Goal: Information Seeking & Learning: Learn about a topic

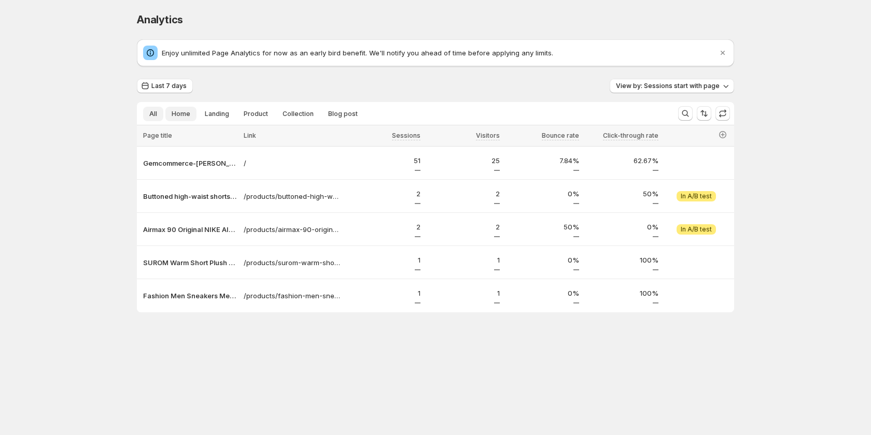
click at [180, 107] on button "Home" at bounding box center [180, 114] width 31 height 15
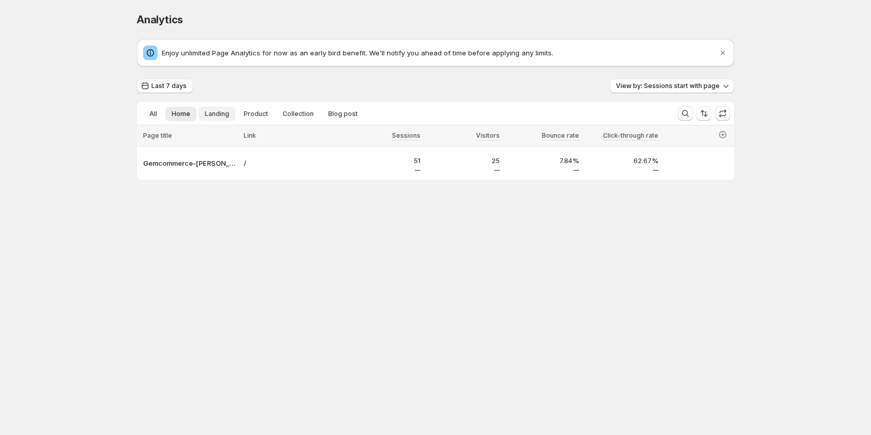
click at [207, 111] on span "Landing" at bounding box center [217, 114] width 24 height 8
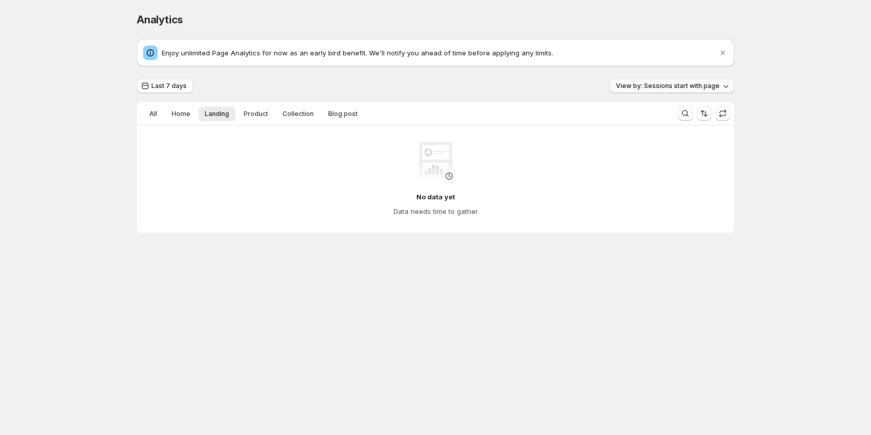
click at [697, 82] on button "View by: Sessions start with page" at bounding box center [671, 86] width 124 height 15
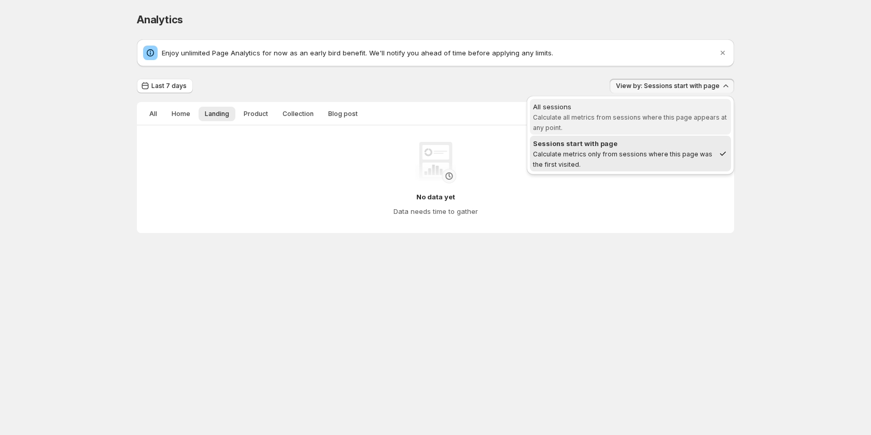
click at [668, 111] on div "All sessions" at bounding box center [630, 107] width 195 height 10
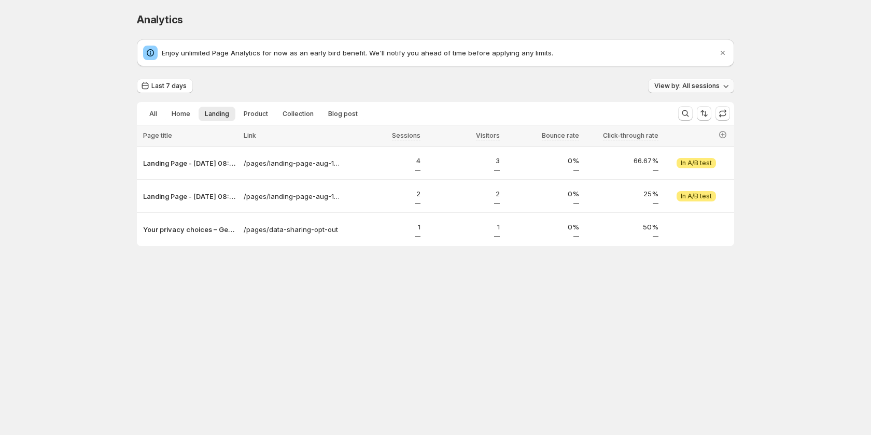
click at [703, 90] on button "View by: All sessions" at bounding box center [691, 86] width 86 height 15
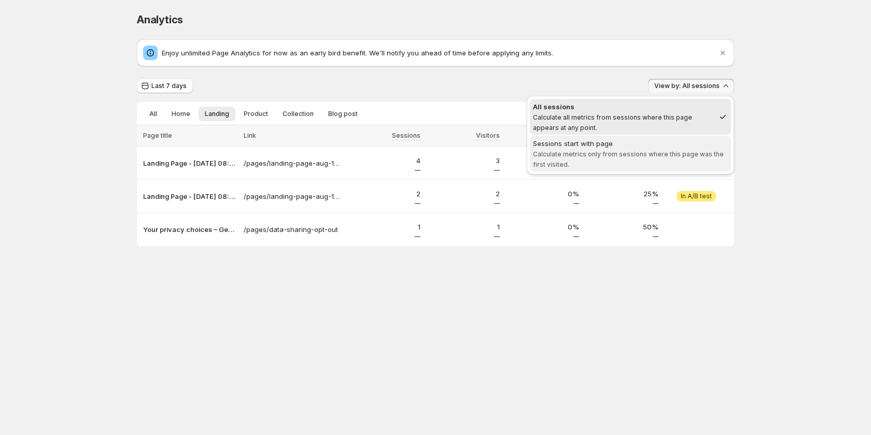
click at [682, 154] on span "Calculate metrics only from sessions where this page was the first visited." at bounding box center [628, 159] width 191 height 18
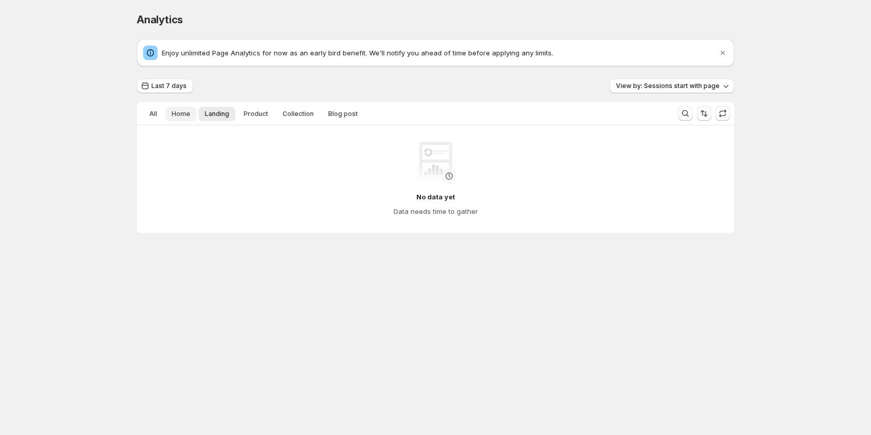
click at [178, 112] on span "Home" at bounding box center [181, 114] width 19 height 8
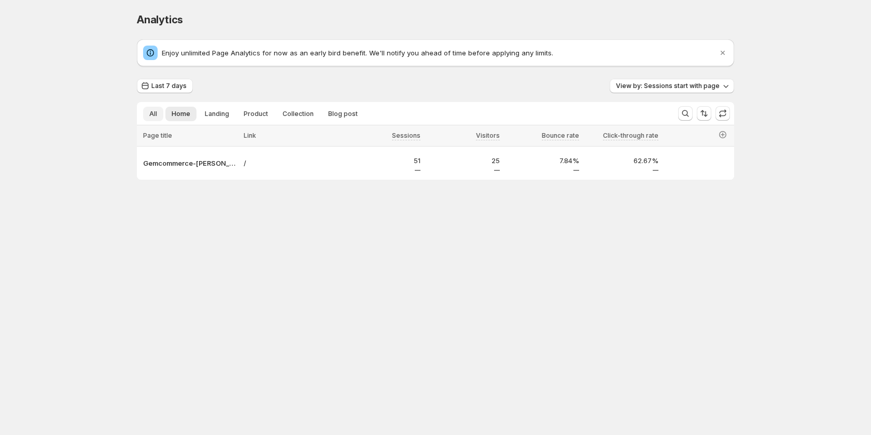
click at [158, 112] on button "All" at bounding box center [153, 114] width 20 height 15
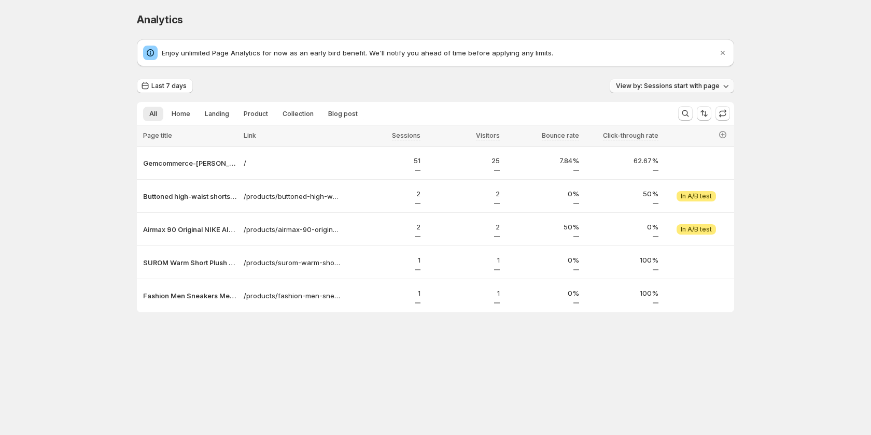
click at [675, 84] on span "View by: Sessions start with page" at bounding box center [668, 86] width 104 height 8
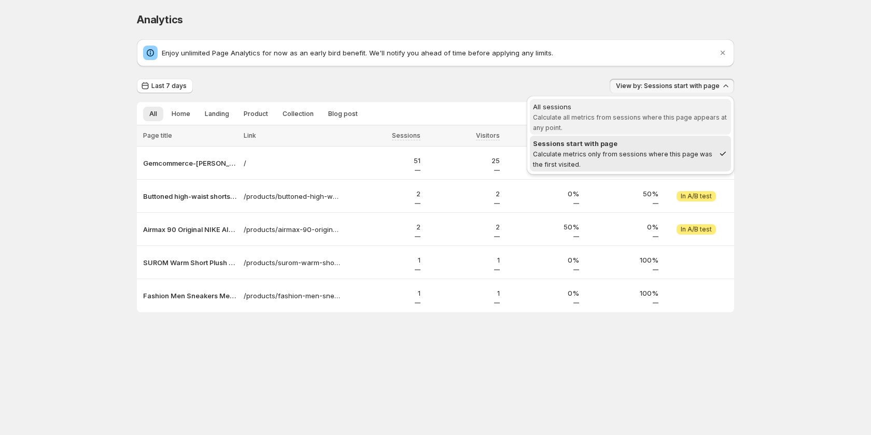
click at [623, 111] on div "All sessions" at bounding box center [630, 107] width 195 height 10
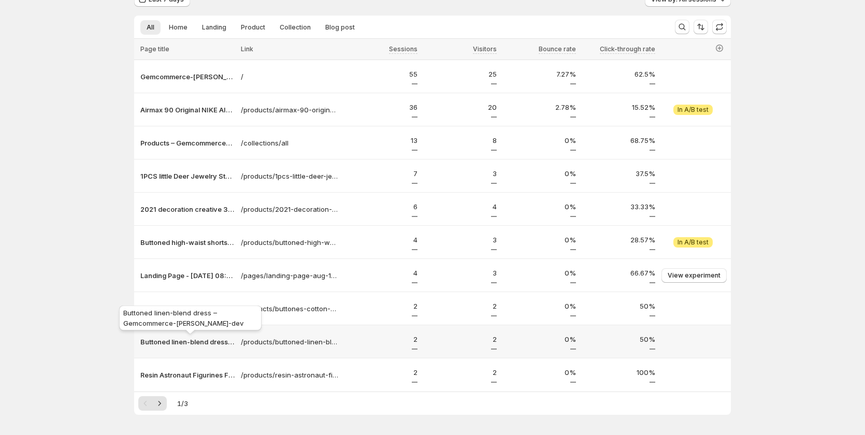
scroll to position [122, 0]
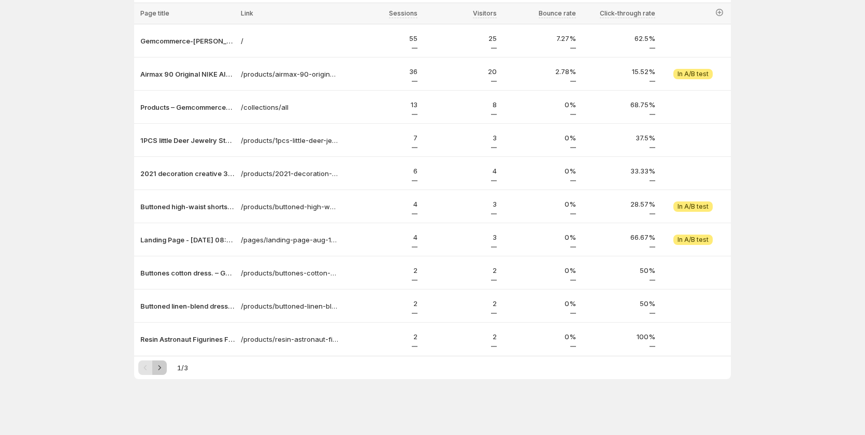
click at [161, 368] on icon "Next" at bounding box center [159, 368] width 10 height 10
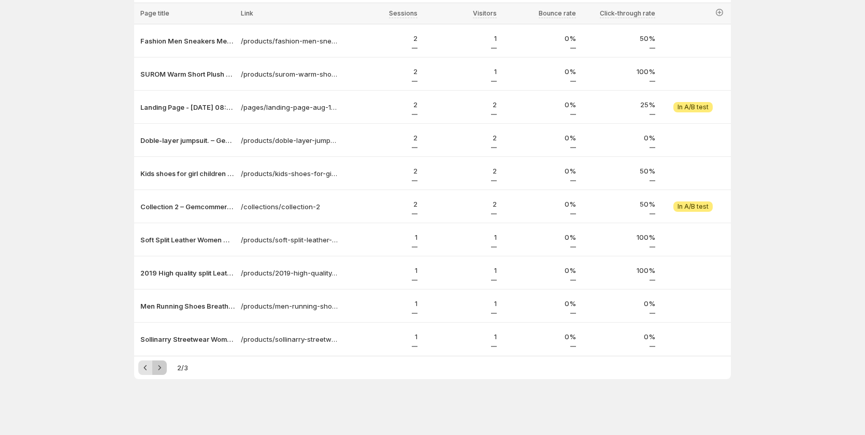
click at [161, 368] on icon "Next" at bounding box center [159, 368] width 10 height 10
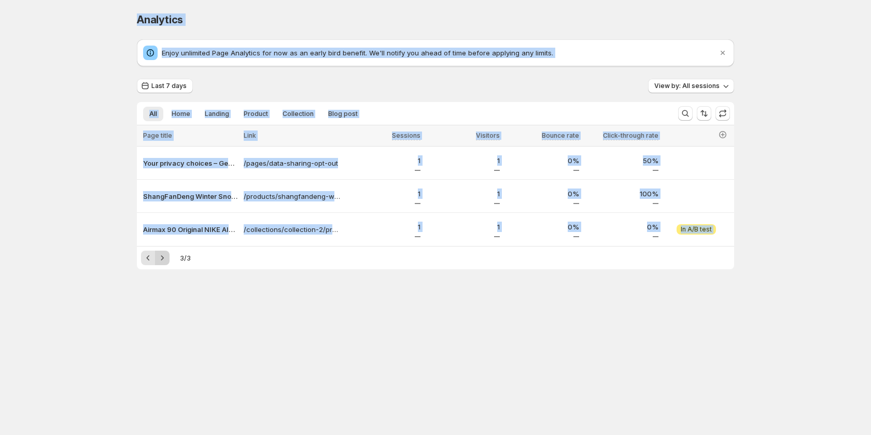
click at [161, 368] on body "Analytics. This page is ready Analytics Enjoy unlimited Page Analytics for now …" at bounding box center [435, 217] width 871 height 435
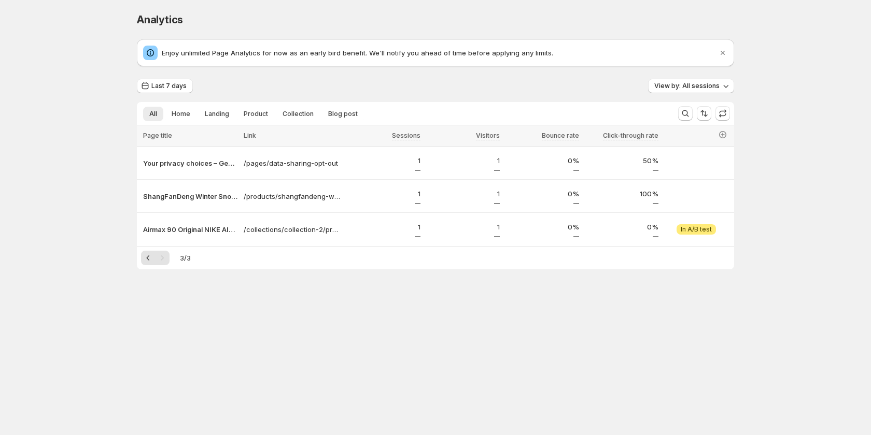
click at [179, 351] on body "Analytics. This page is ready Analytics Enjoy unlimited Page Analytics for now …" at bounding box center [435, 217] width 871 height 435
click at [693, 91] on button "View by: All sessions" at bounding box center [691, 86] width 86 height 15
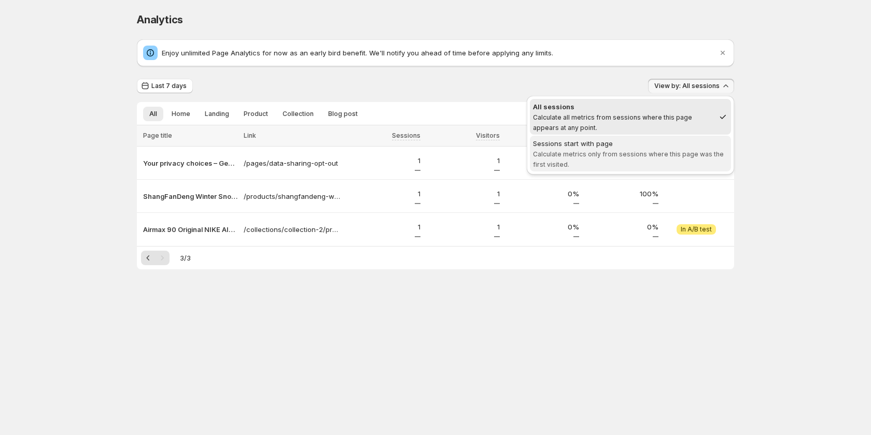
click at [613, 145] on div "Sessions start with page" at bounding box center [630, 143] width 195 height 10
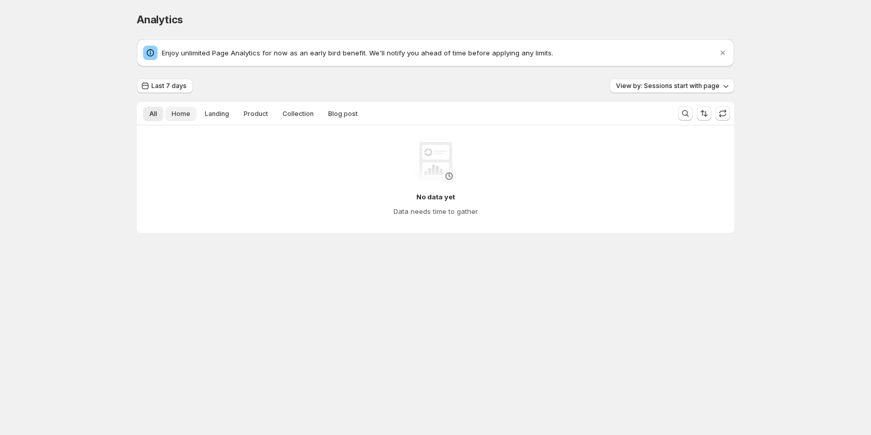
click at [169, 115] on button "Home" at bounding box center [180, 114] width 31 height 15
click at [164, 115] on ul "All Home Landing Product Collection Blog post More views" at bounding box center [403, 113] width 524 height 15
click at [199, 115] on button "Landing" at bounding box center [216, 114] width 37 height 15
click at [258, 117] on span "Product" at bounding box center [256, 114] width 24 height 8
click at [282, 117] on span "Collection" at bounding box center [297, 114] width 31 height 8
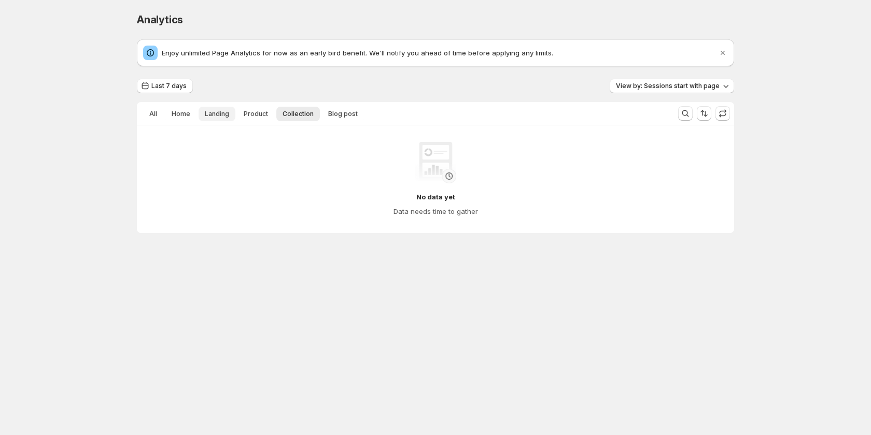
click at [219, 118] on button "Landing" at bounding box center [216, 114] width 37 height 15
click at [132, 121] on div "Analytics. This page is ready Analytics Enjoy unlimited Page Analytics for now …" at bounding box center [435, 144] width 622 height 289
click at [152, 117] on span "All" at bounding box center [153, 114] width 8 height 8
click at [169, 120] on button "Home" at bounding box center [180, 114] width 31 height 15
click at [206, 112] on span "Landing" at bounding box center [217, 114] width 24 height 8
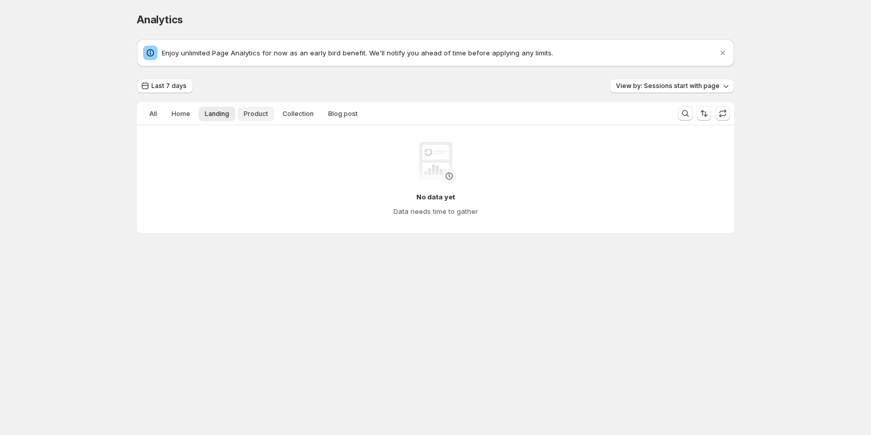
click at [258, 111] on span "Product" at bounding box center [256, 114] width 24 height 8
drag, startPoint x: 309, startPoint y: 110, endPoint x: 345, endPoint y: 110, distance: 35.8
click at [314, 110] on button "Collection" at bounding box center [298, 114] width 44 height 15
click at [345, 110] on span "Blog post" at bounding box center [343, 114] width 30 height 8
drag, startPoint x: 348, startPoint y: 110, endPoint x: 252, endPoint y: 110, distance: 95.9
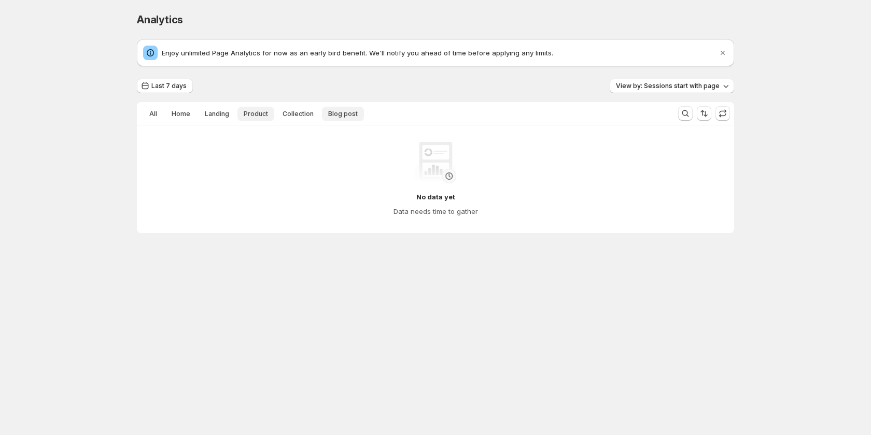
click at [317, 110] on ul "All Home Landing Product Collection Blog post More views" at bounding box center [403, 113] width 524 height 15
drag, startPoint x: 252, startPoint y: 110, endPoint x: 209, endPoint y: 110, distance: 42.5
click at [244, 110] on span "Product" at bounding box center [256, 114] width 24 height 8
click at [208, 110] on span "Landing" at bounding box center [217, 114] width 24 height 8
click at [180, 110] on span "Home" at bounding box center [181, 114] width 19 height 8
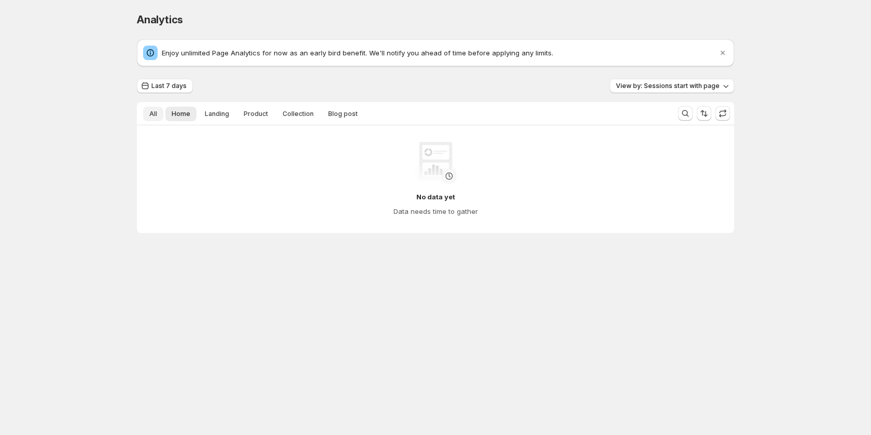
click at [154, 111] on span "All" at bounding box center [153, 114] width 8 height 8
click at [150, 113] on span "All" at bounding box center [153, 114] width 8 height 8
click at [177, 113] on span "Home" at bounding box center [181, 114] width 19 height 8
click at [186, 119] on button "Home" at bounding box center [180, 114] width 31 height 15
click at [220, 112] on span "Landing" at bounding box center [217, 114] width 24 height 8
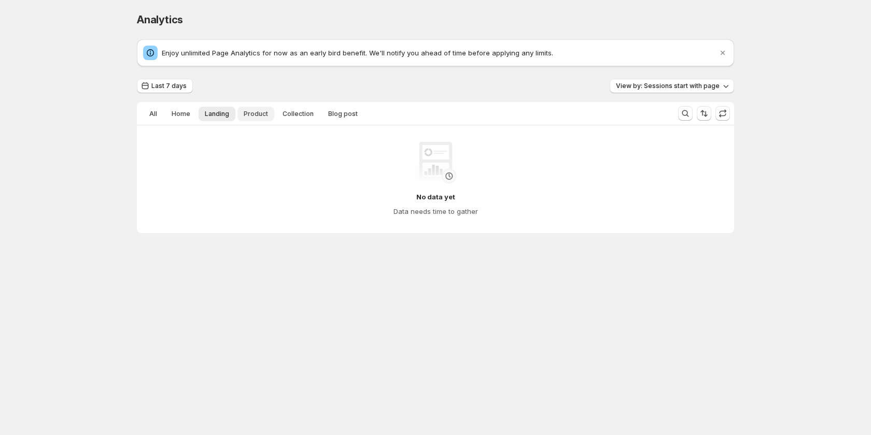
click at [257, 110] on span "Product" at bounding box center [256, 114] width 24 height 8
click at [289, 110] on span "Collection" at bounding box center [297, 114] width 31 height 8
click at [311, 110] on button "Collection" at bounding box center [298, 114] width 44 height 15
click at [340, 110] on span "Blog post" at bounding box center [343, 114] width 30 height 8
click at [232, 117] on button "Landing" at bounding box center [216, 114] width 37 height 15
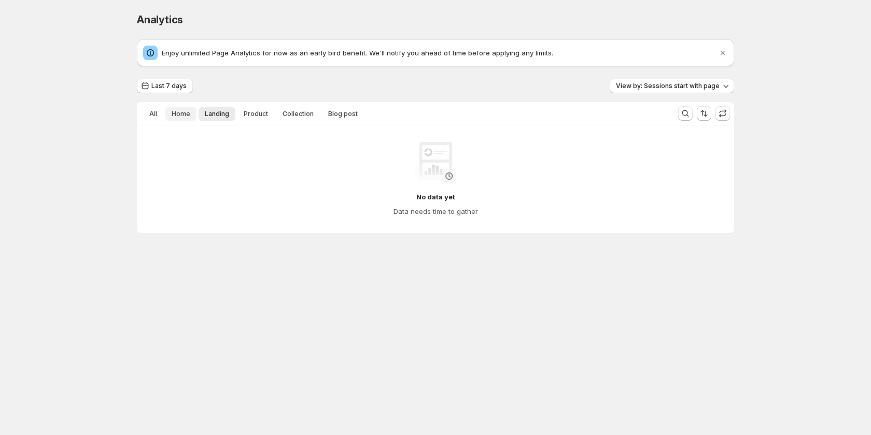
click at [182, 117] on span "Home" at bounding box center [181, 114] width 19 height 8
click at [148, 115] on button "All" at bounding box center [153, 114] width 20 height 15
click at [648, 81] on button "View by: Sessions start with page" at bounding box center [671, 86] width 124 height 15
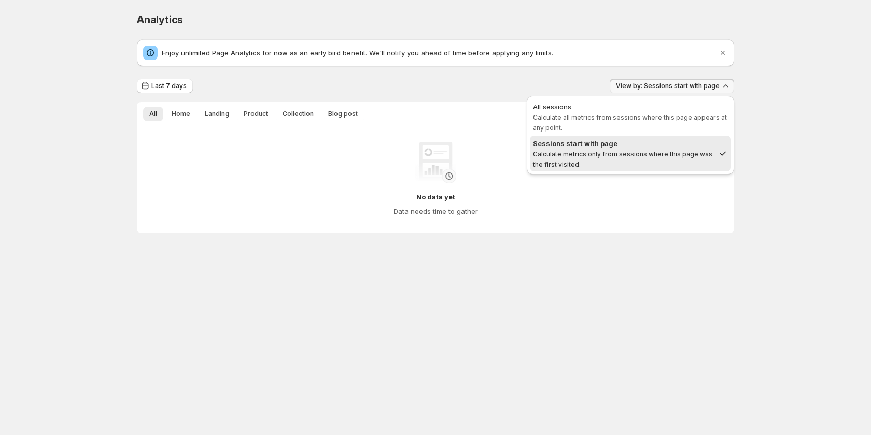
click at [422, 87] on div "Last 7 days View by: Sessions start with page" at bounding box center [435, 86] width 597 height 15
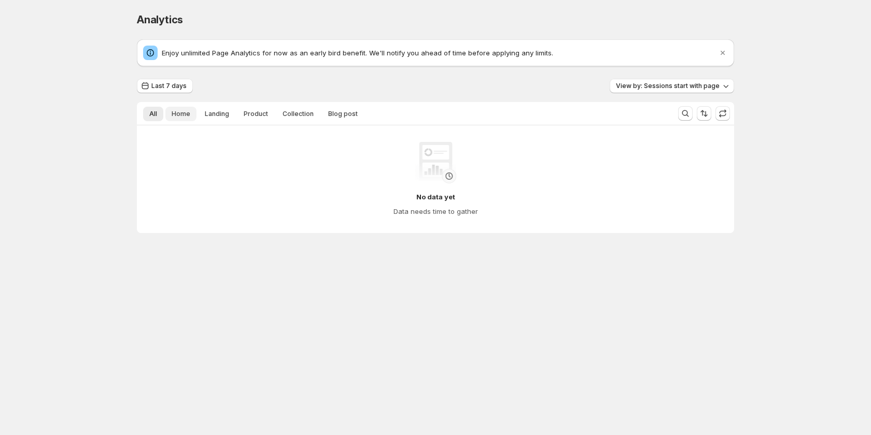
click at [184, 112] on span "Home" at bounding box center [181, 114] width 19 height 8
click at [238, 113] on button "Product" at bounding box center [255, 114] width 37 height 15
drag, startPoint x: 285, startPoint y: 113, endPoint x: 329, endPoint y: 111, distance: 44.1
click at [285, 113] on span "Collection" at bounding box center [297, 114] width 31 height 8
click at [329, 111] on span "Blog post" at bounding box center [343, 114] width 30 height 8
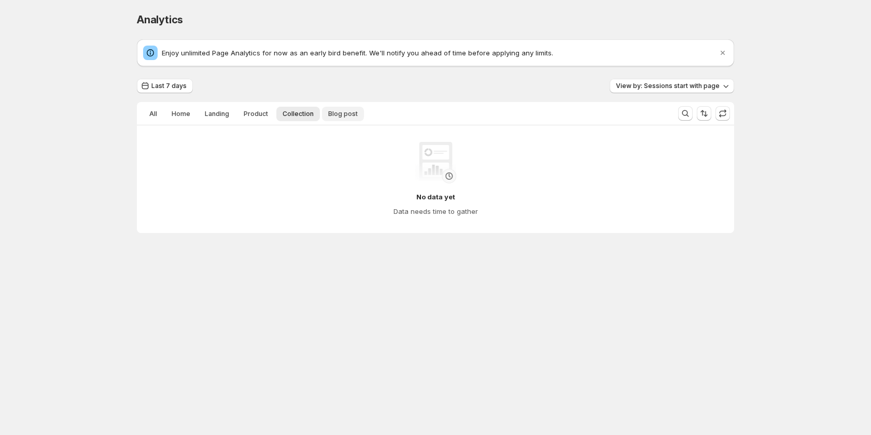
click at [353, 112] on button "Blog post" at bounding box center [343, 114] width 42 height 15
click at [142, 114] on ul "All Home Landing Product Collection Blog post More views" at bounding box center [403, 113] width 524 height 15
click at [159, 113] on button "All" at bounding box center [153, 114] width 20 height 15
click at [633, 85] on span "View by: Sessions start with page" at bounding box center [668, 86] width 104 height 8
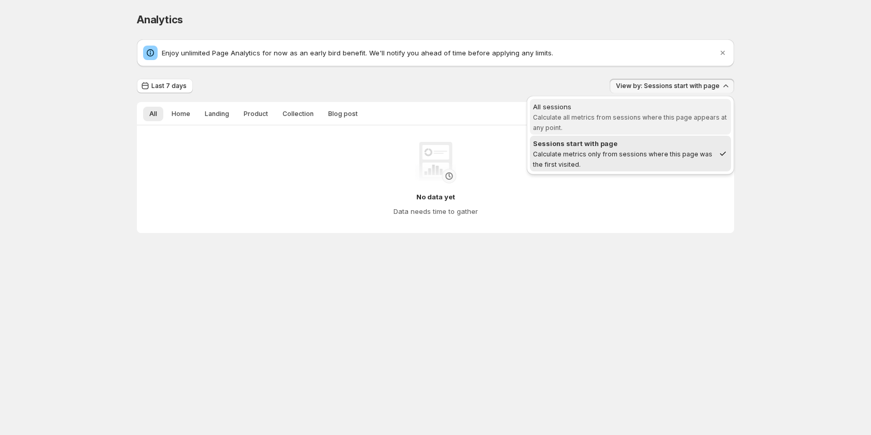
click at [605, 111] on div "All sessions" at bounding box center [630, 107] width 195 height 10
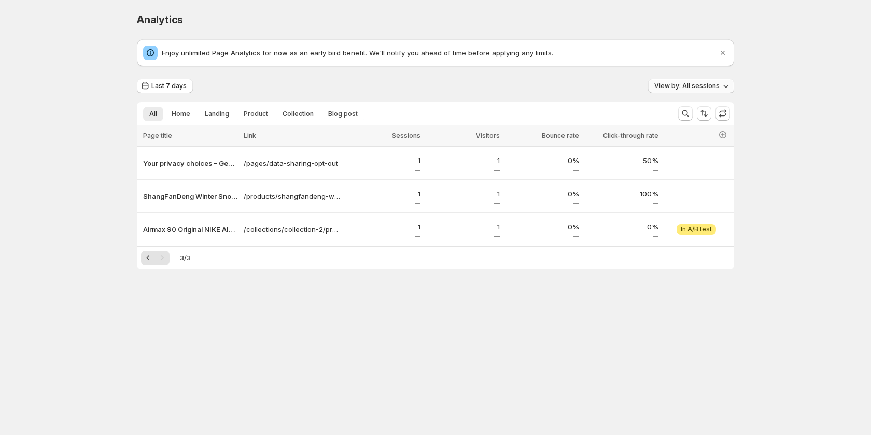
click at [679, 86] on span "View by: All sessions" at bounding box center [686, 86] width 65 height 8
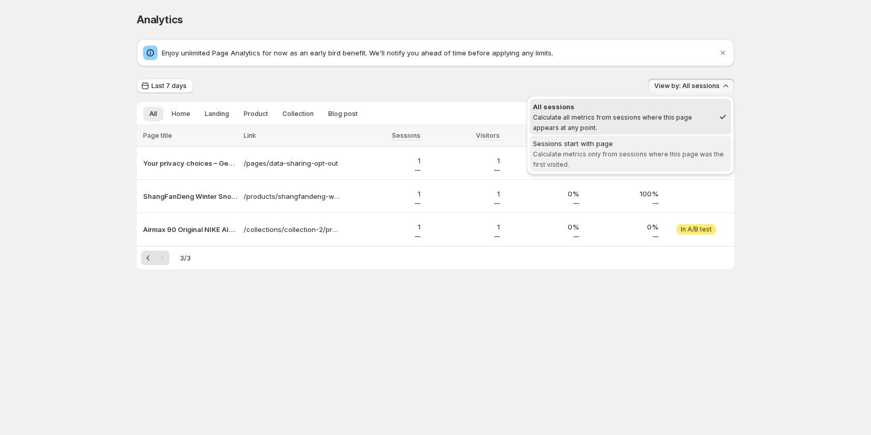
click at [654, 147] on div "Sessions start with page" at bounding box center [630, 143] width 195 height 10
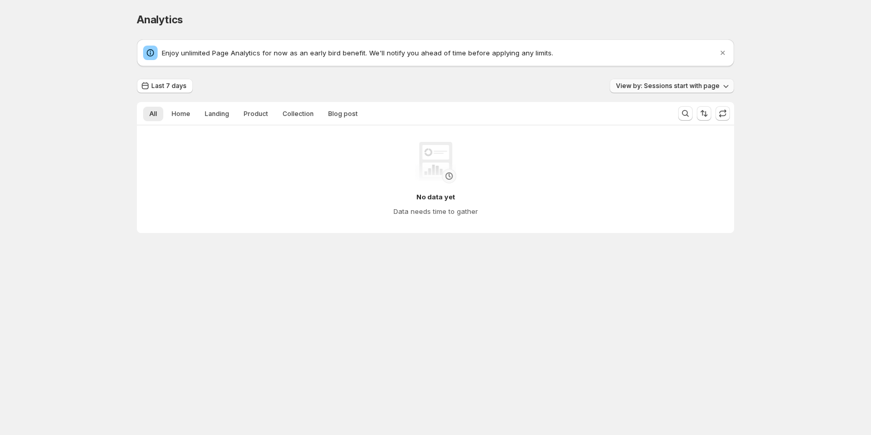
click at [633, 88] on span "View by: Sessions start with page" at bounding box center [668, 86] width 104 height 8
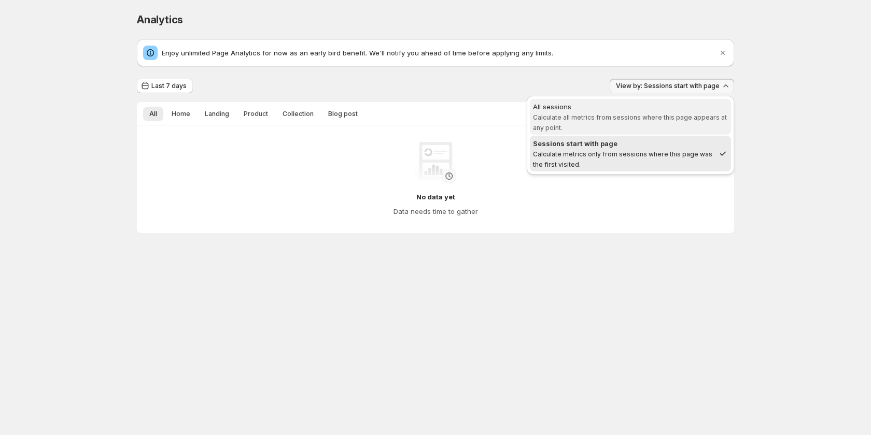
click at [628, 111] on div "All sessions" at bounding box center [630, 107] width 195 height 10
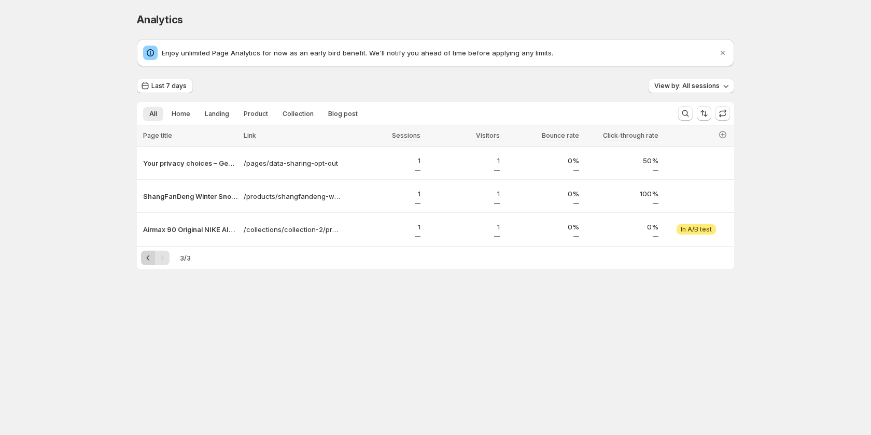
click at [153, 256] on button "Previous" at bounding box center [148, 258] width 15 height 15
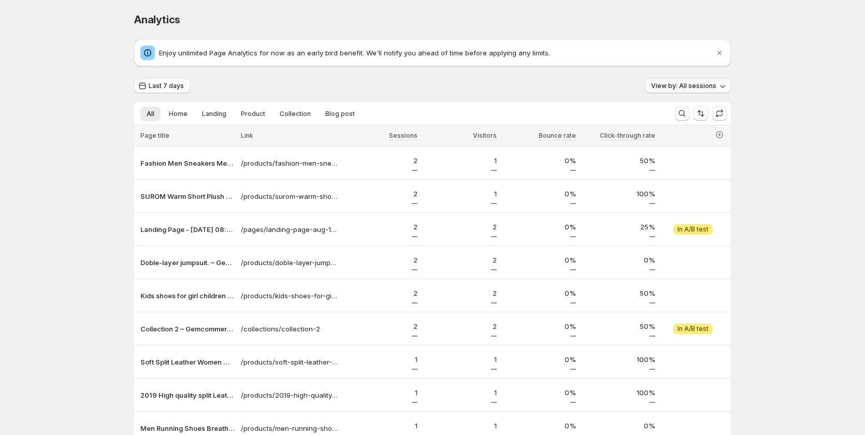
click at [666, 88] on span "View by: All sessions" at bounding box center [683, 86] width 65 height 8
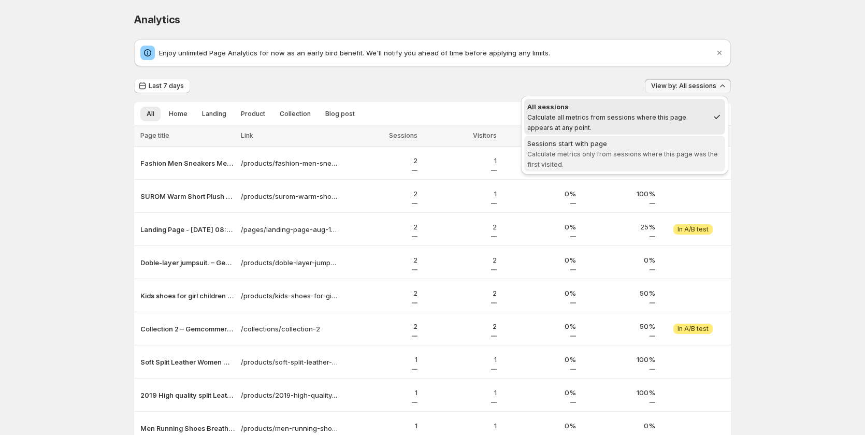
click at [657, 136] on button "Sessions start with page Calculate metrics only from sessions where this page w…" at bounding box center [624, 154] width 201 height 36
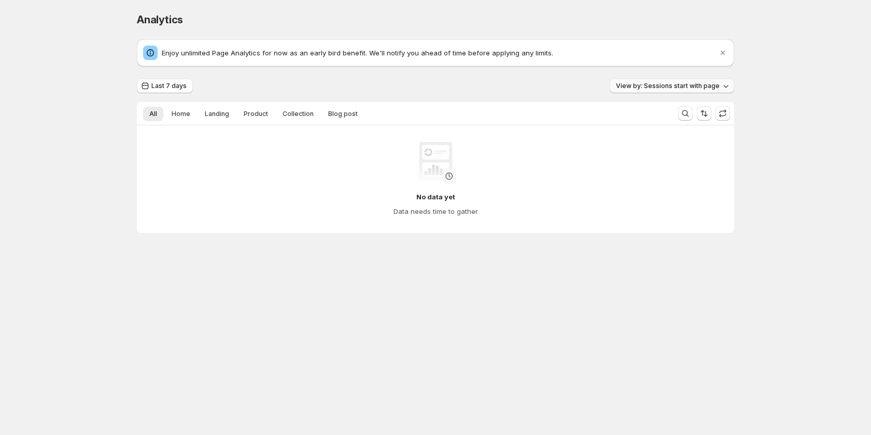
click at [664, 83] on span "View by: Sessions start with page" at bounding box center [668, 86] width 104 height 8
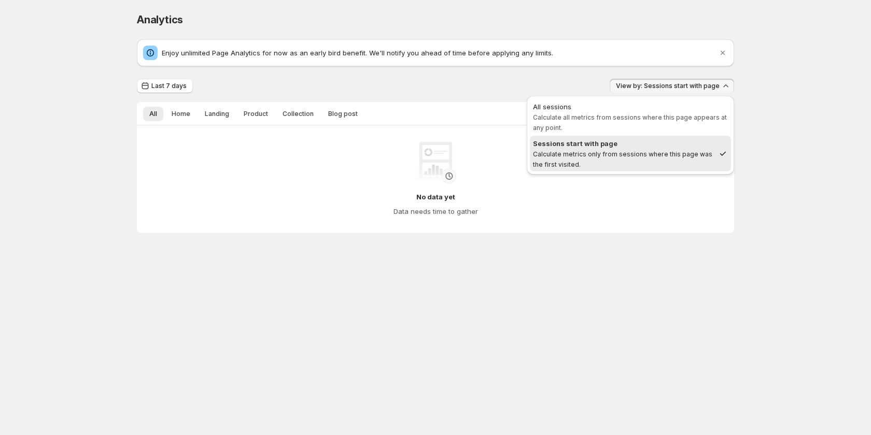
click at [477, 94] on div "Last 7 days View by: Sessions start with page All Home Landing Product Collecti…" at bounding box center [435, 156] width 597 height 154
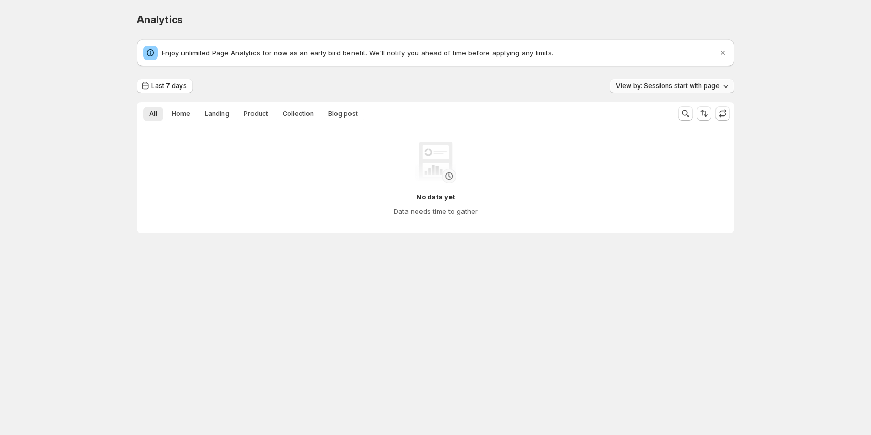
click at [654, 84] on span "View by: Sessions start with page" at bounding box center [668, 86] width 104 height 8
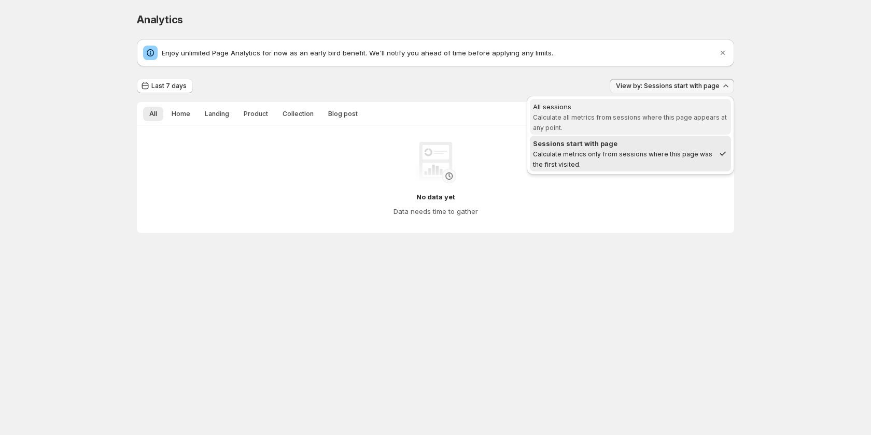
click at [653, 110] on div "All sessions" at bounding box center [630, 107] width 195 height 10
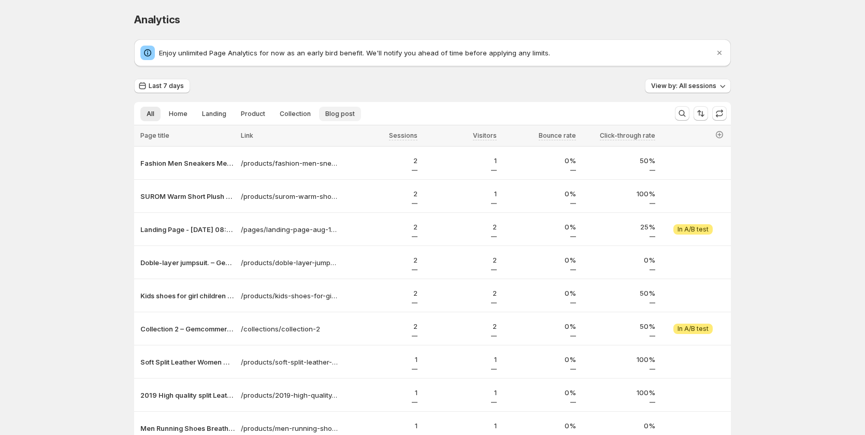
click at [335, 115] on span "Blog post" at bounding box center [340, 114] width 30 height 8
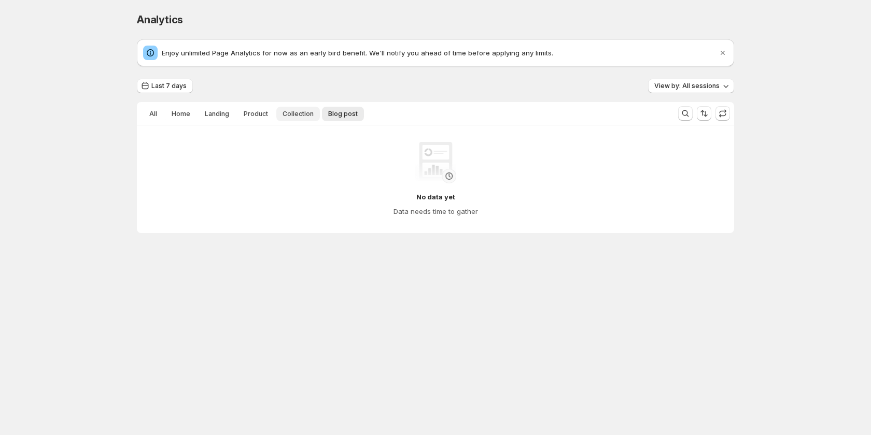
click at [294, 114] on span "Collection" at bounding box center [297, 114] width 31 height 8
click at [689, 113] on icon "Search and filter results" at bounding box center [685, 113] width 10 height 10
click at [507, 89] on div "Last 7 days View by: All sessions" at bounding box center [435, 86] width 597 height 15
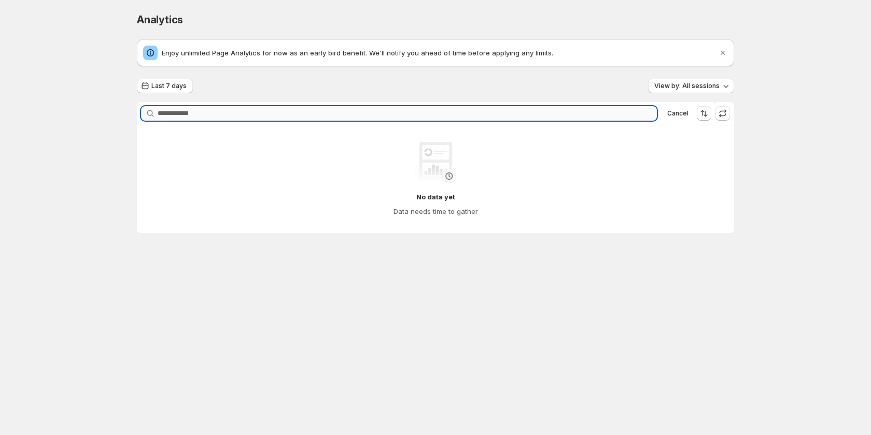
click at [358, 117] on input "Searching..." at bounding box center [407, 113] width 499 height 15
type input "******"
click at [646, 108] on div "****** Clear" at bounding box center [399, 113] width 516 height 15
click at [645, 111] on icon "button" at bounding box center [645, 113] width 10 height 10
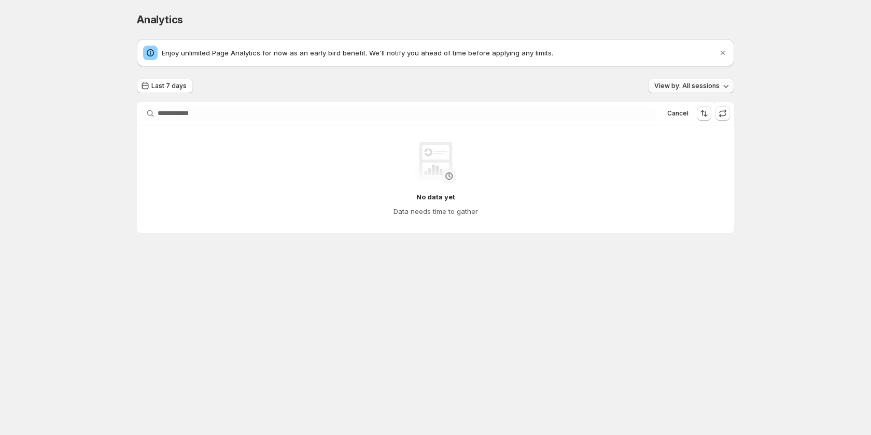
click at [709, 86] on span "View by: All sessions" at bounding box center [686, 86] width 65 height 8
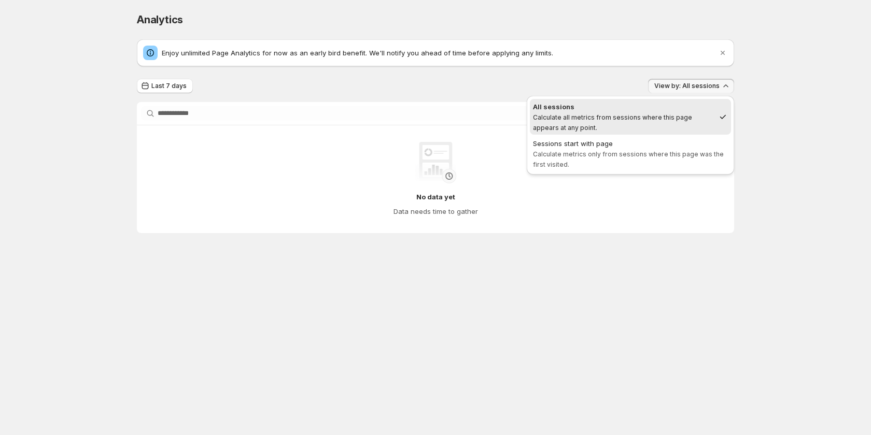
click at [435, 83] on div "Last 7 days View by: All sessions" at bounding box center [435, 86] width 597 height 15
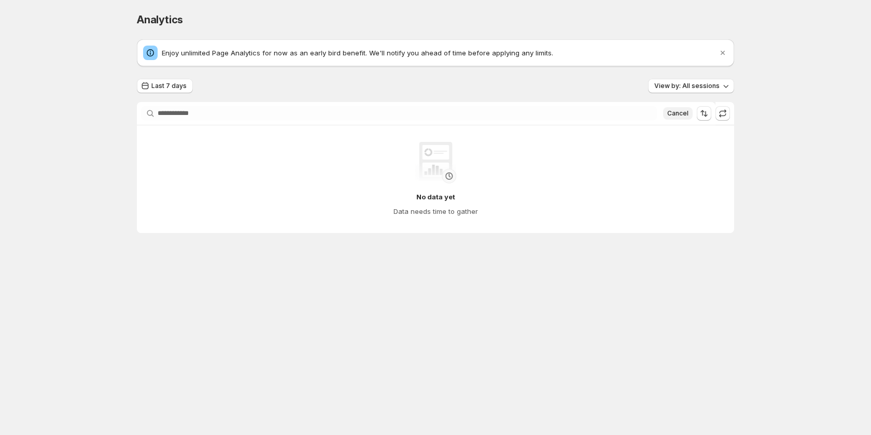
click at [681, 116] on span "Cancel" at bounding box center [677, 113] width 21 height 8
click at [695, 87] on div "Search and filter (F)" at bounding box center [685, 94] width 77 height 23
click at [729, 86] on icon "button" at bounding box center [725, 86] width 10 height 10
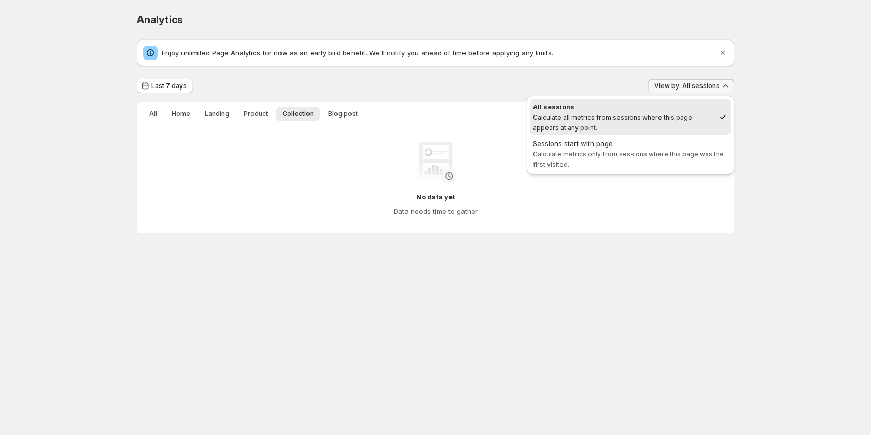
click at [674, 109] on div "All sessions" at bounding box center [623, 107] width 181 height 10
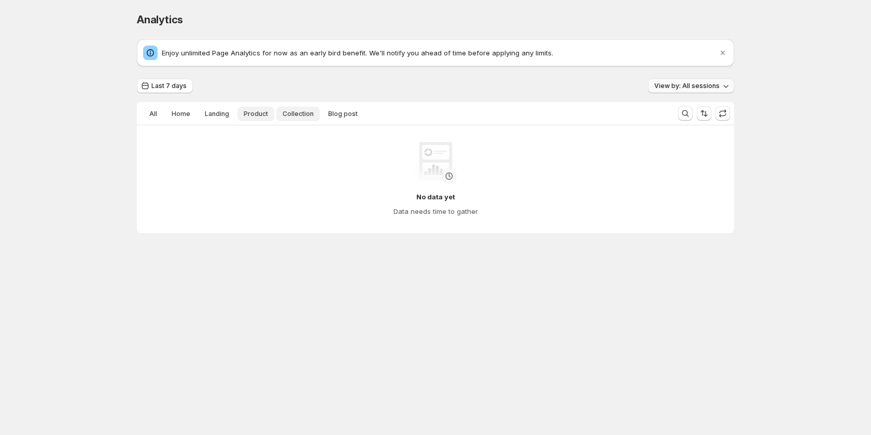
click at [244, 111] on span "Product" at bounding box center [256, 114] width 24 height 8
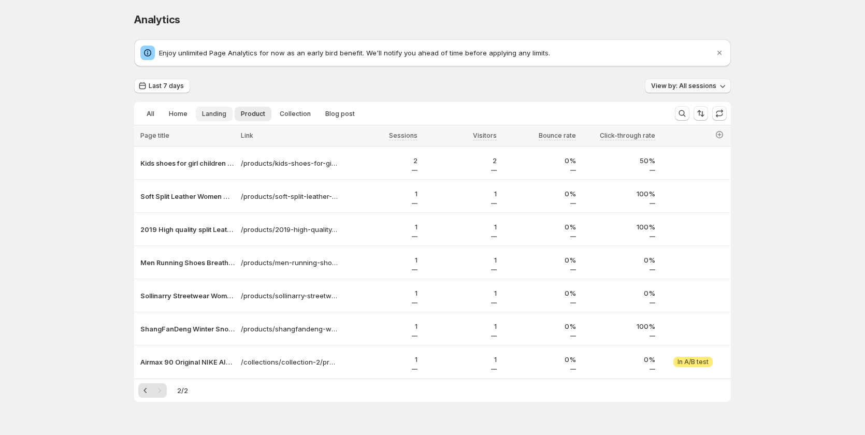
click at [219, 111] on span "Landing" at bounding box center [214, 114] width 24 height 8
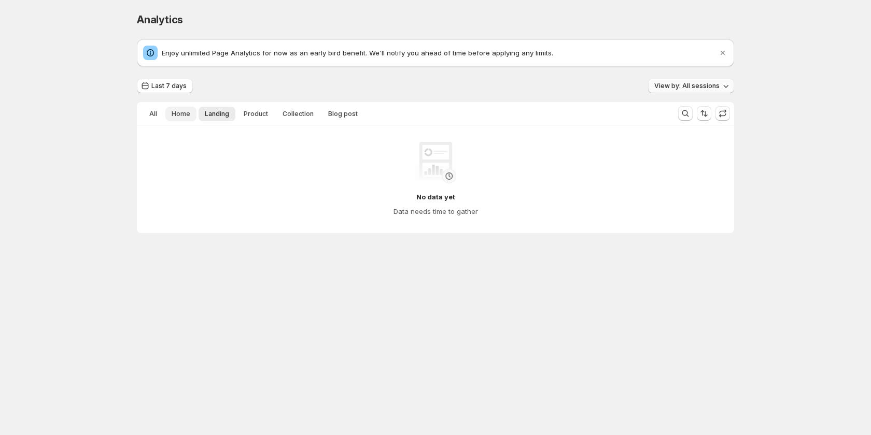
click at [171, 113] on button "Home" at bounding box center [180, 114] width 31 height 15
click at [156, 113] on span "All" at bounding box center [153, 114] width 8 height 8
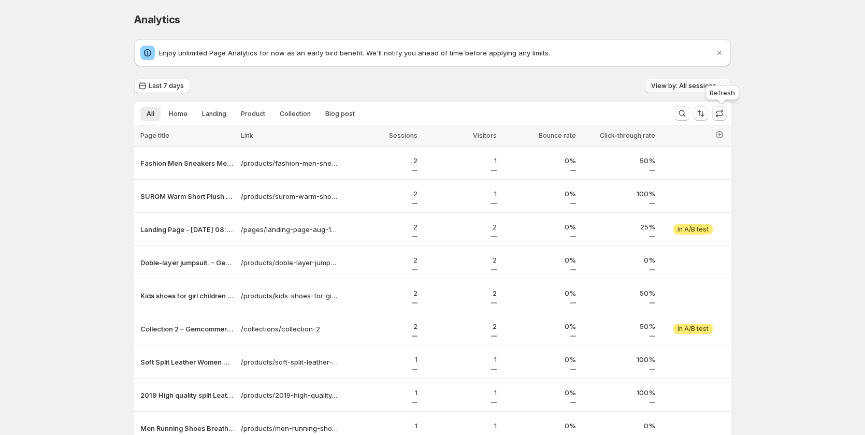
click at [721, 115] on icon "button" at bounding box center [720, 113] width 10 height 10
click at [172, 87] on span "Last 7 days" at bounding box center [166, 86] width 35 height 8
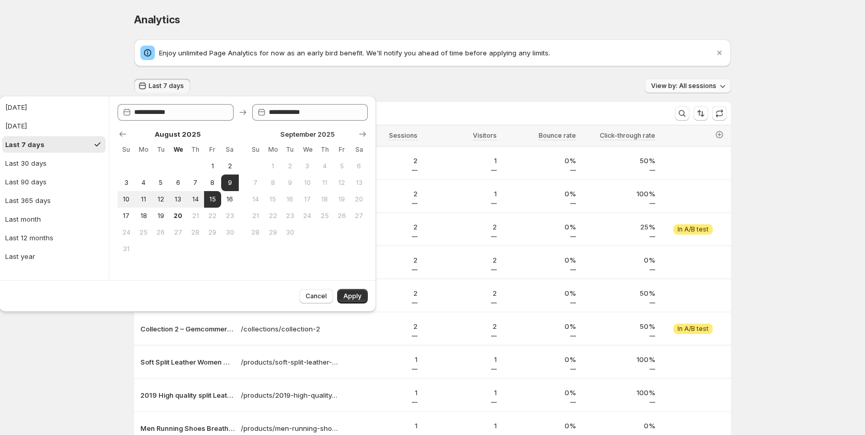
click at [93, 353] on div "Analytics. This page is ready Analytics Enjoy unlimited Page Analytics for now …" at bounding box center [432, 279] width 865 height 558
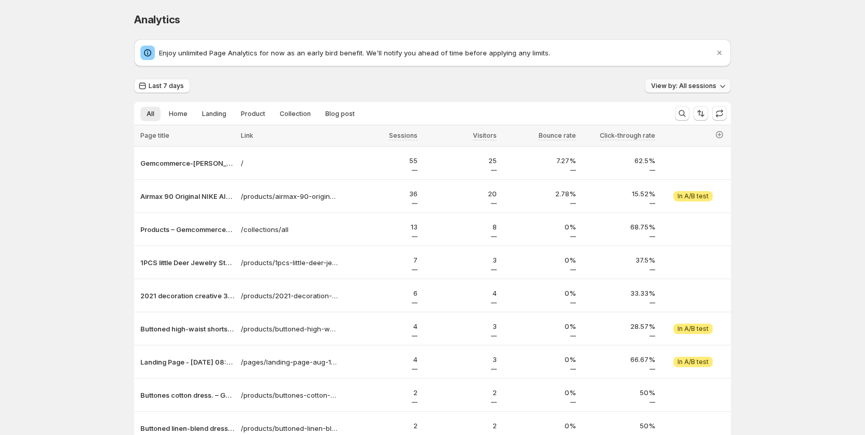
click at [717, 83] on span "View by: All sessions" at bounding box center [683, 86] width 65 height 8
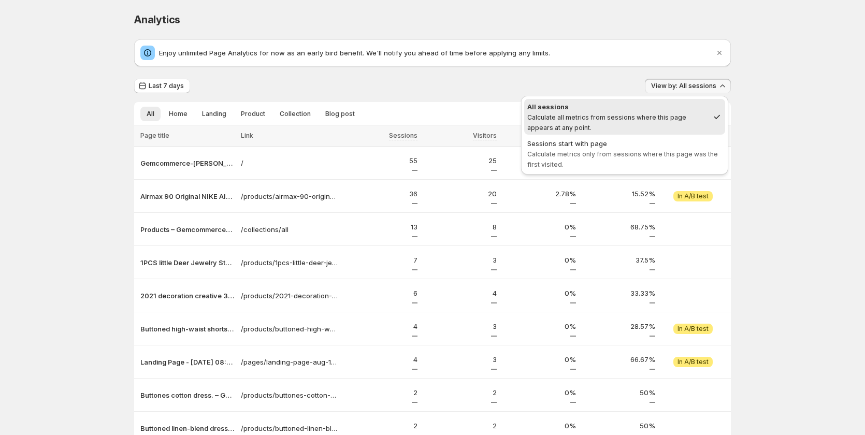
click at [407, 77] on div "Enjoy unlimited Page Analytics for now as an early bird benefit. We'll notify y…" at bounding box center [432, 270] width 597 height 462
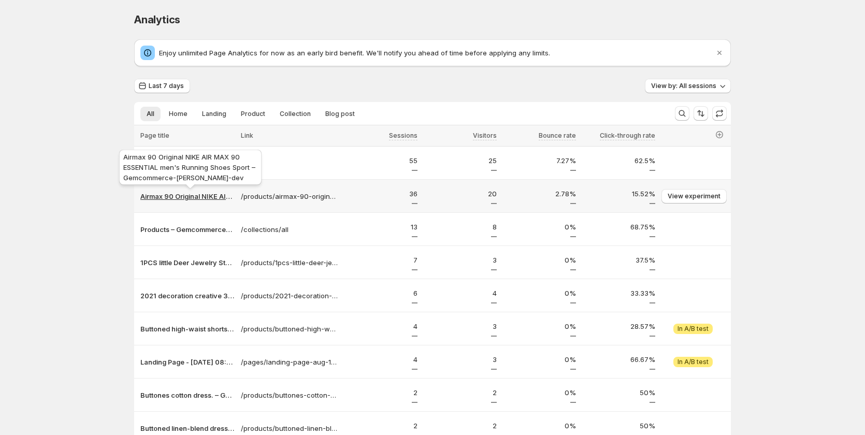
click at [174, 195] on p "Airmax 90 Original NIKE AIR MAX 90 ESSENTIAL men's Running Shoes Sport – Gemcom…" at bounding box center [187, 196] width 94 height 10
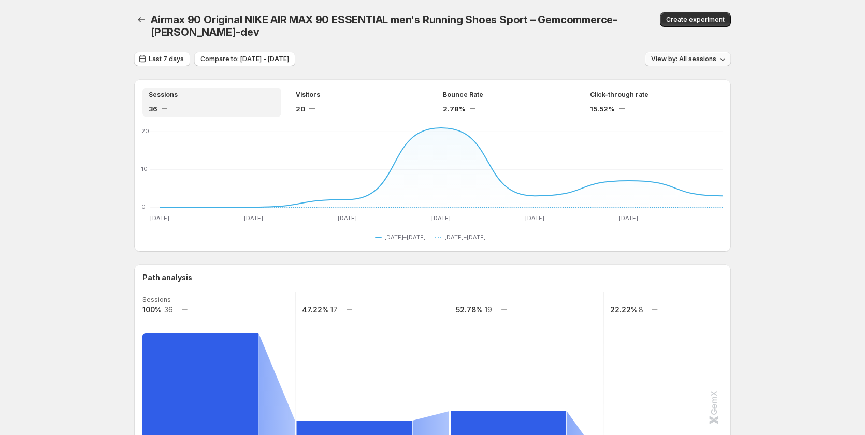
click at [676, 57] on span "View by: All sessions" at bounding box center [683, 59] width 65 height 8
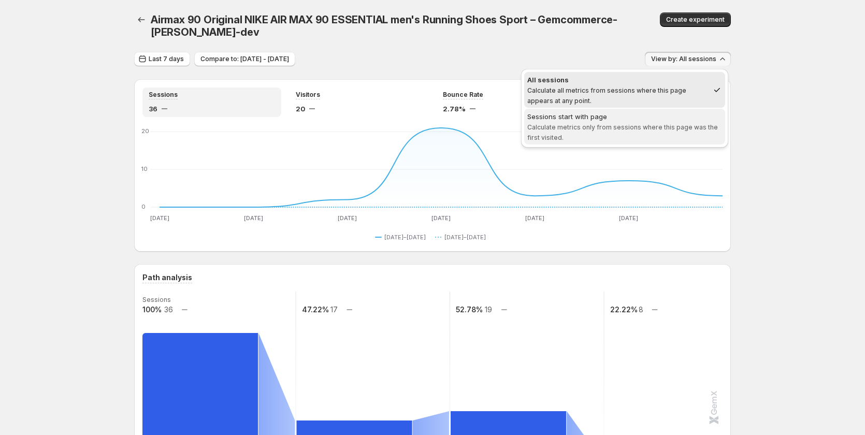
click at [622, 116] on div "Sessions start with page" at bounding box center [625, 116] width 195 height 10
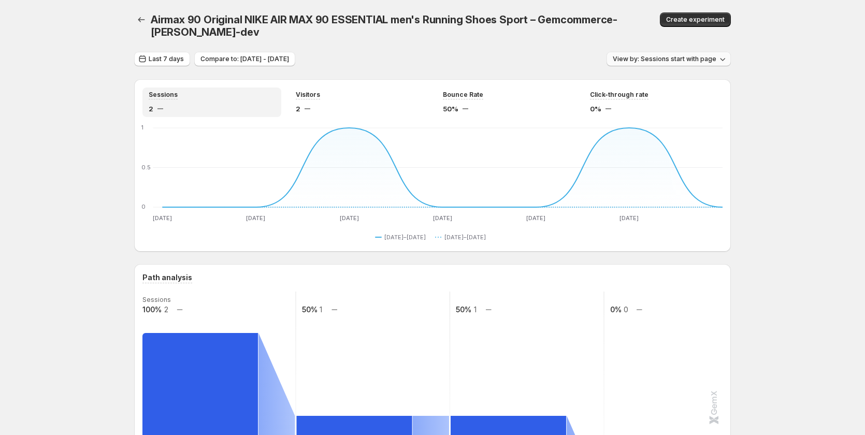
click at [634, 64] on button "View by: Sessions start with page" at bounding box center [669, 59] width 124 height 15
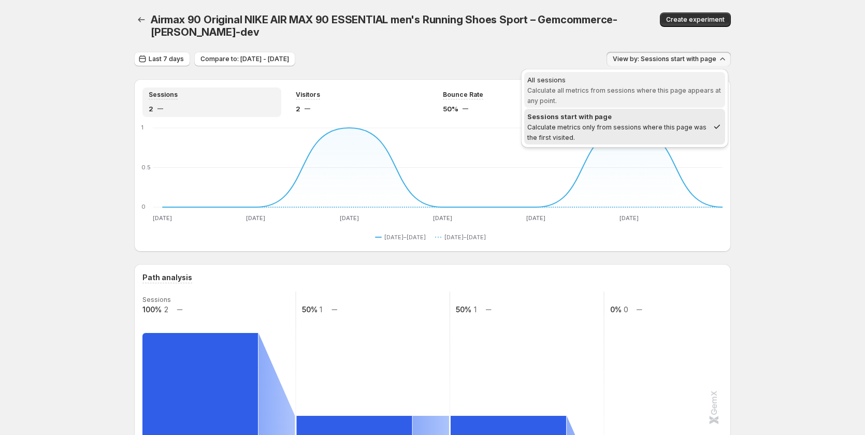
click at [588, 92] on span "Calculate all metrics from sessions where this page appears at any point." at bounding box center [625, 96] width 194 height 18
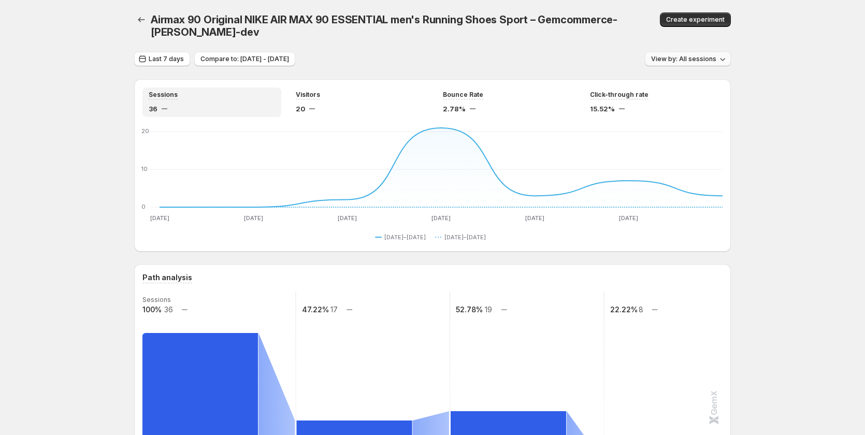
click at [686, 60] on span "View by: All sessions" at bounding box center [683, 59] width 65 height 8
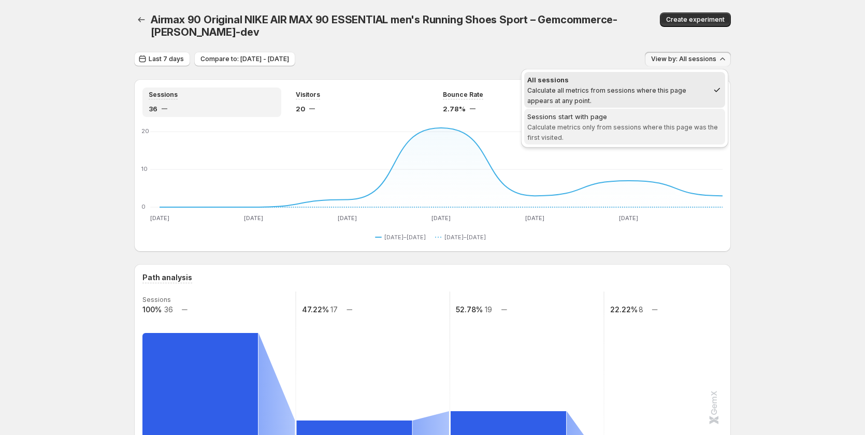
click at [662, 120] on div "Sessions start with page" at bounding box center [625, 116] width 195 height 10
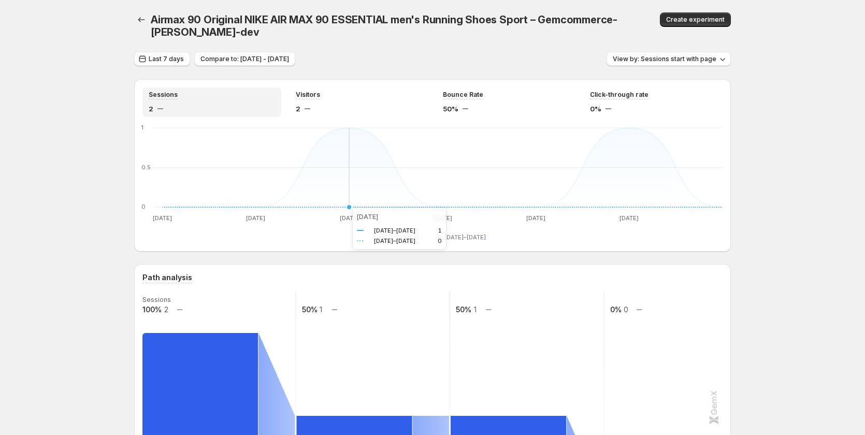
drag, startPoint x: 343, startPoint y: 208, endPoint x: 232, endPoint y: 342, distance: 174.1
click at [345, 212] on icon "[DATE] [DATE] Aug [DATE] Aug [DATE] Aug [DATE] Aug [DATE] Aug [DATE] 0 0.5 [DAT…" at bounding box center [433, 173] width 580 height 97
